Goal: Task Accomplishment & Management: Use online tool/utility

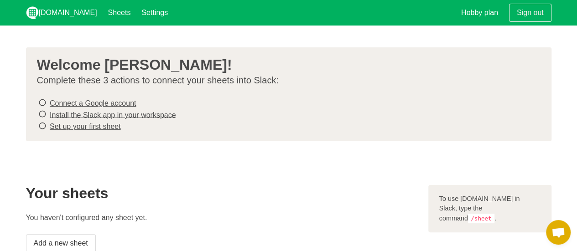
click at [261, 175] on section "Your sheets You haven't configured any sheet yet. Add a new sheet To use Sheet.…" at bounding box center [288, 218] width 577 height 111
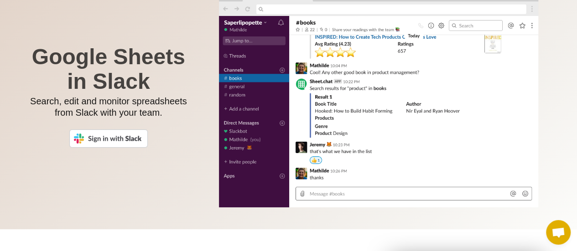
scroll to position [59, 0]
click at [110, 140] on img at bounding box center [108, 138] width 79 height 18
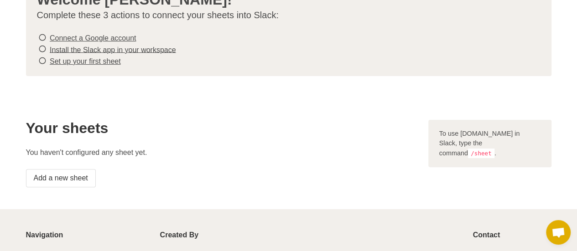
scroll to position [66, 0]
click at [491, 148] on code "/sheet" at bounding box center [481, 153] width 26 height 10
click at [79, 177] on link "Add a new sheet" at bounding box center [61, 178] width 70 height 18
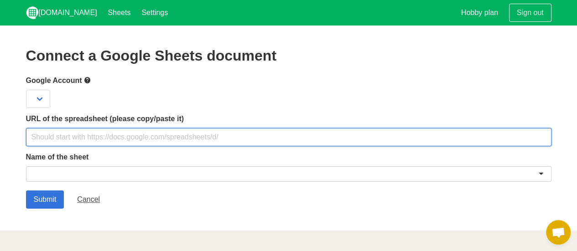
click at [235, 134] on input "text" at bounding box center [289, 137] width 526 height 18
paste input "[URL][DOMAIN_NAME]"
type input "[URL][DOMAIN_NAME]"
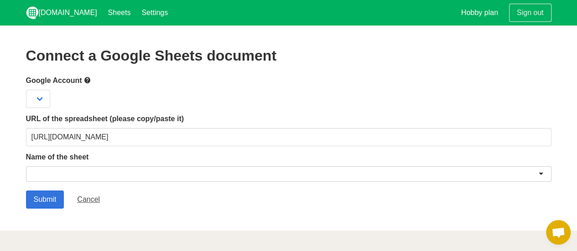
click at [142, 170] on div at bounding box center [289, 175] width 526 height 16
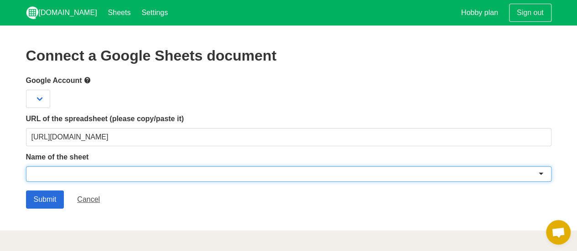
paste input "Morning Rituals"
type input "Morning Rituals"
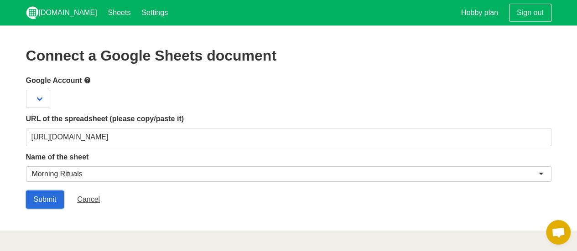
click at [53, 198] on input "Submit" at bounding box center [45, 200] width 38 height 18
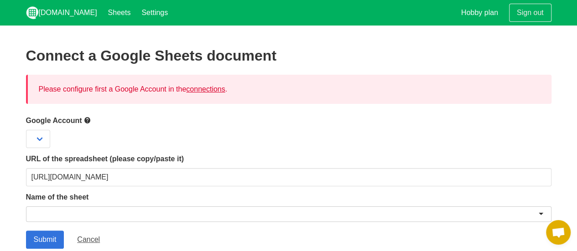
click at [209, 89] on link "connections" at bounding box center [205, 89] width 39 height 8
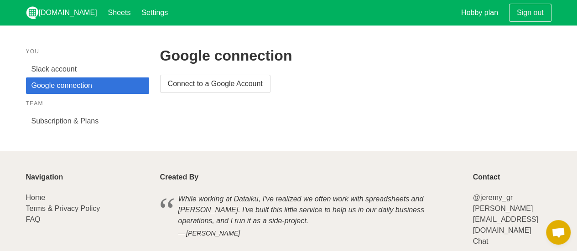
click at [213, 95] on div "Google connection Connect to a Google Account" at bounding box center [356, 88] width 403 height 93
click at [222, 88] on link "Connect to a Google Account" at bounding box center [215, 84] width 110 height 18
